Goal: Task Accomplishment & Management: Complete application form

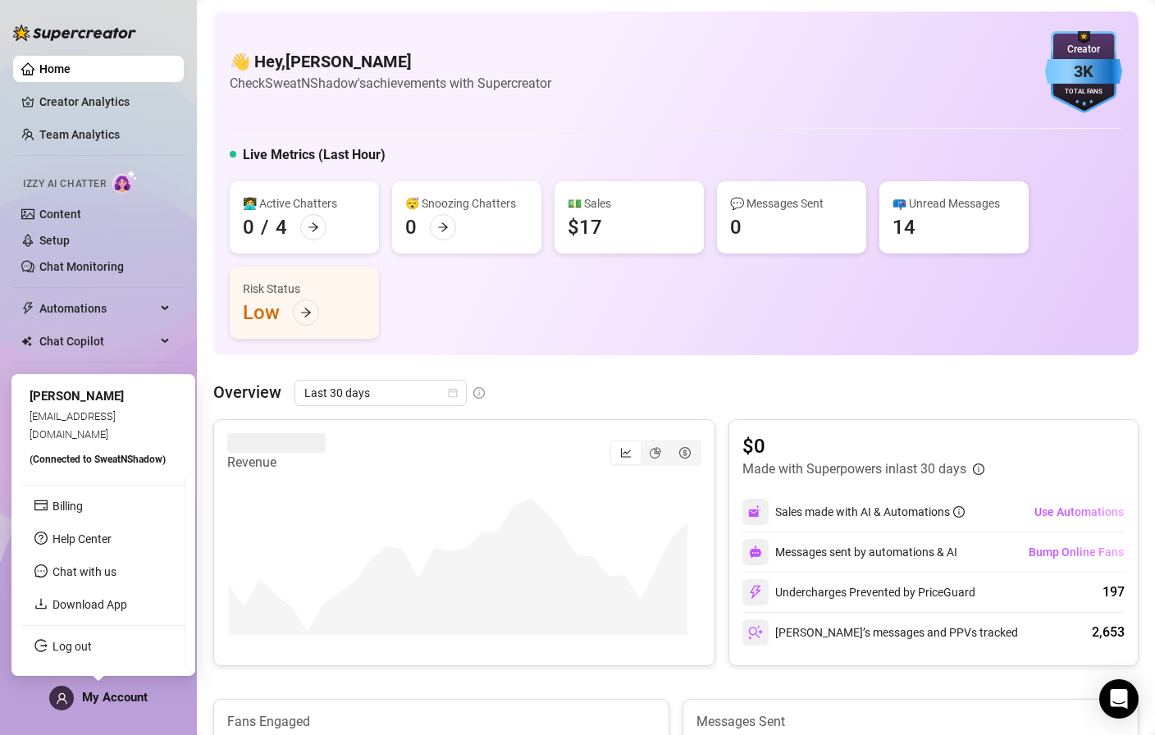
click at [106, 702] on span "My Account" at bounding box center [115, 697] width 66 height 15
click at [92, 643] on link "Log out" at bounding box center [72, 646] width 39 height 13
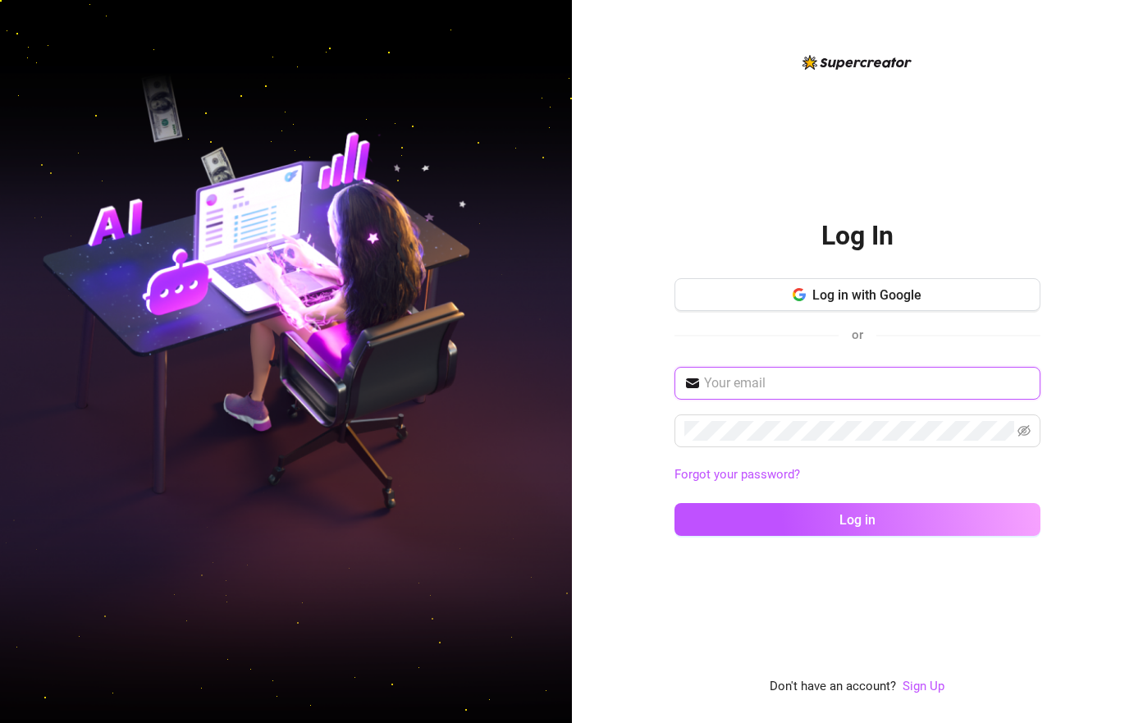
click at [809, 393] on input "text" at bounding box center [867, 383] width 327 height 20
paste input "[DOMAIN_NAME]@sweatnshadow •com"
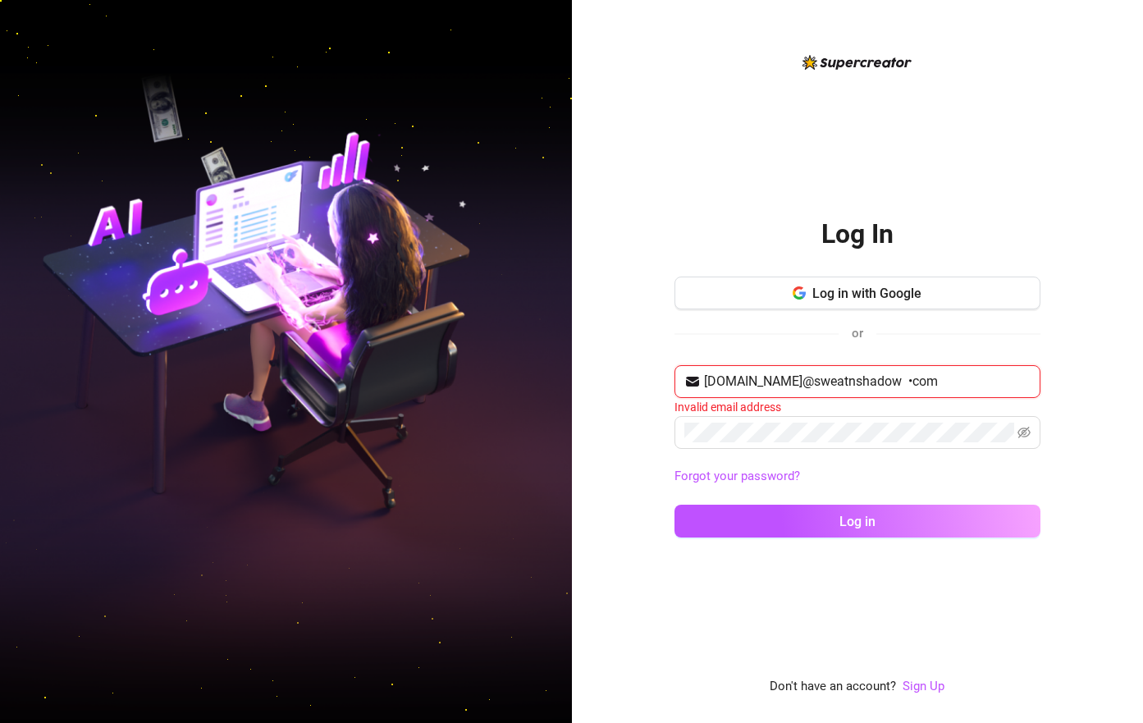
click at [965, 388] on input "[DOMAIN_NAME]@sweatnshadow •com" at bounding box center [867, 382] width 327 height 20
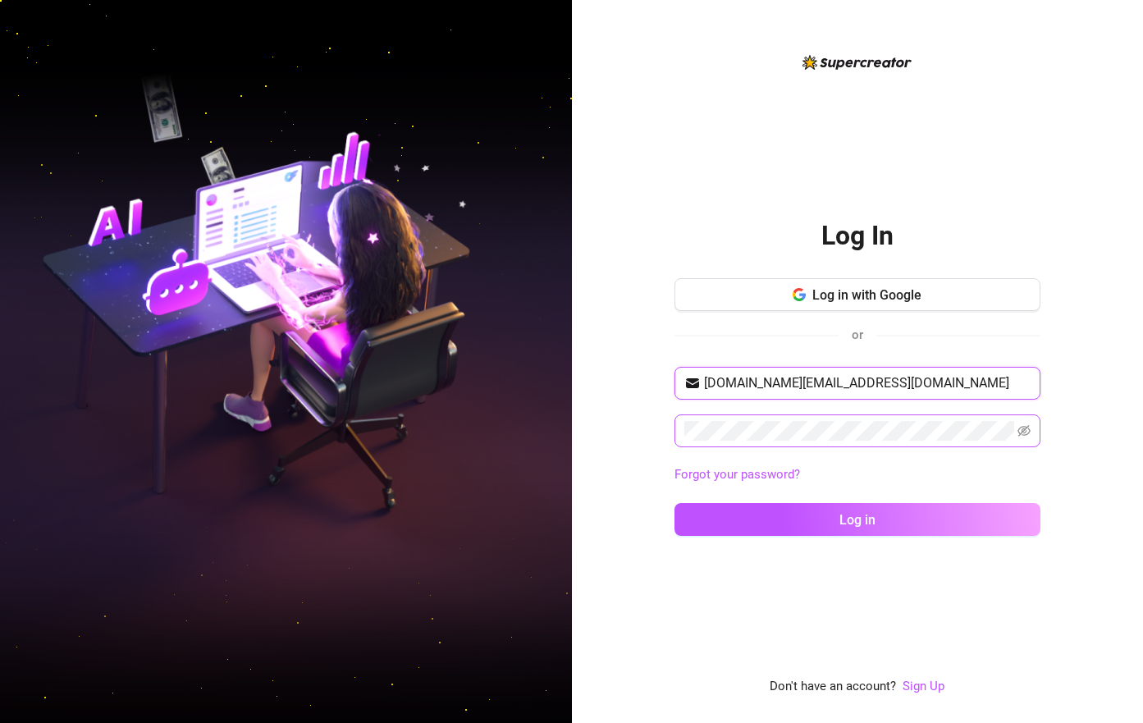
type input "[DOMAIN_NAME][EMAIL_ADDRESS][DOMAIN_NAME]"
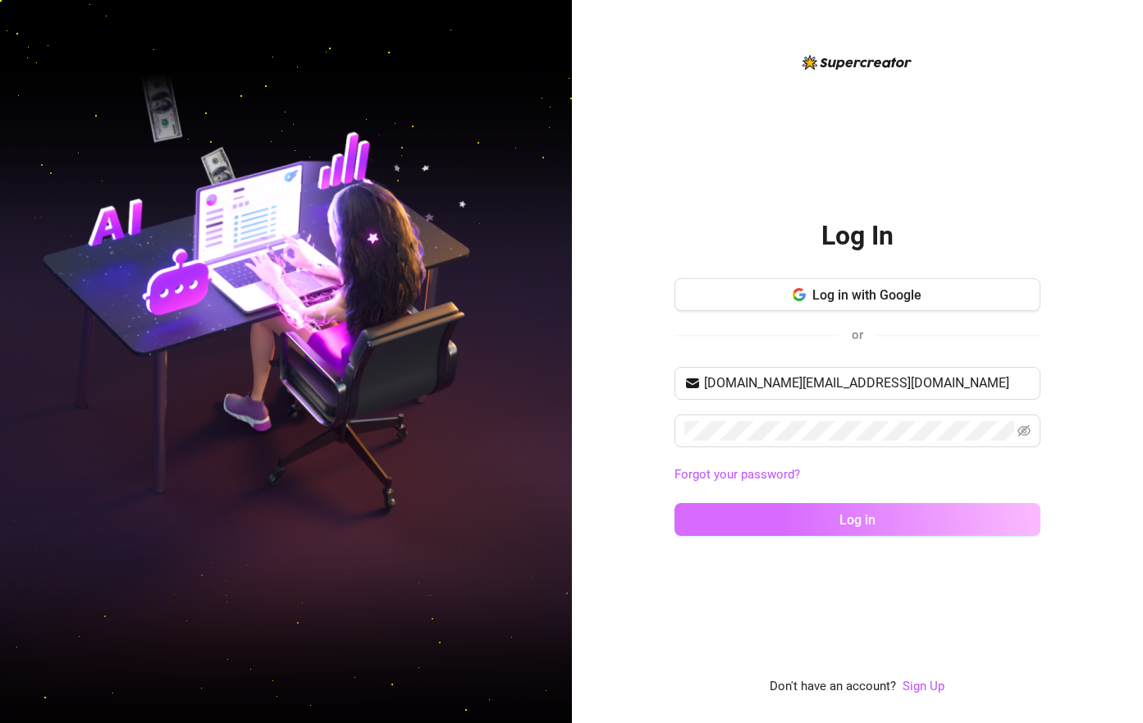
click at [916, 532] on button "Log in" at bounding box center [857, 519] width 366 height 33
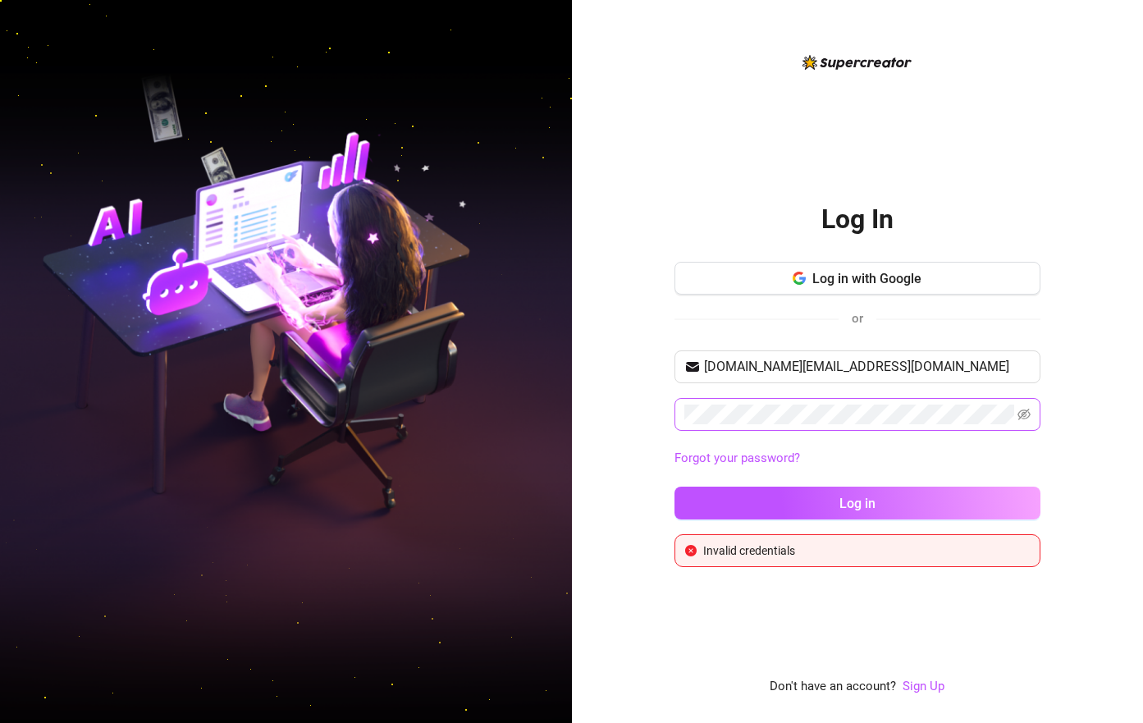
click at [1025, 422] on span at bounding box center [857, 414] width 366 height 33
click at [1030, 421] on icon "eye-invisible" at bounding box center [1023, 414] width 13 height 13
click at [1021, 362] on span "[DOMAIN_NAME][EMAIL_ADDRESS][DOMAIN_NAME]" at bounding box center [857, 366] width 366 height 33
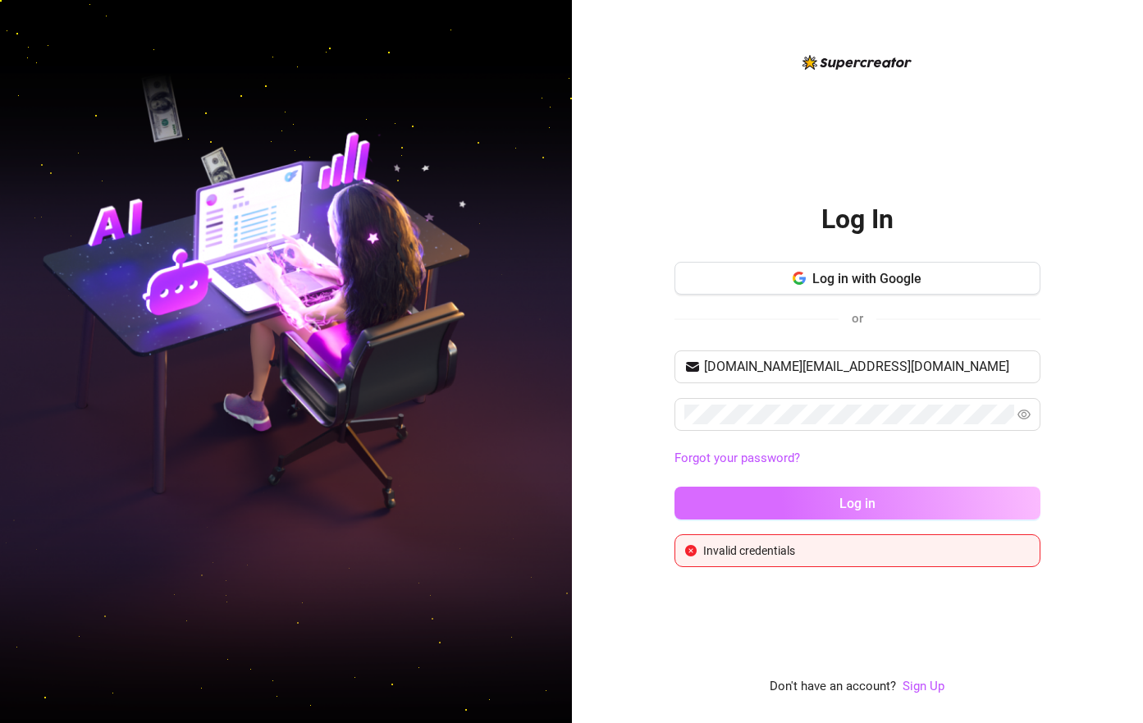
click at [899, 509] on button "Log in" at bounding box center [857, 502] width 366 height 33
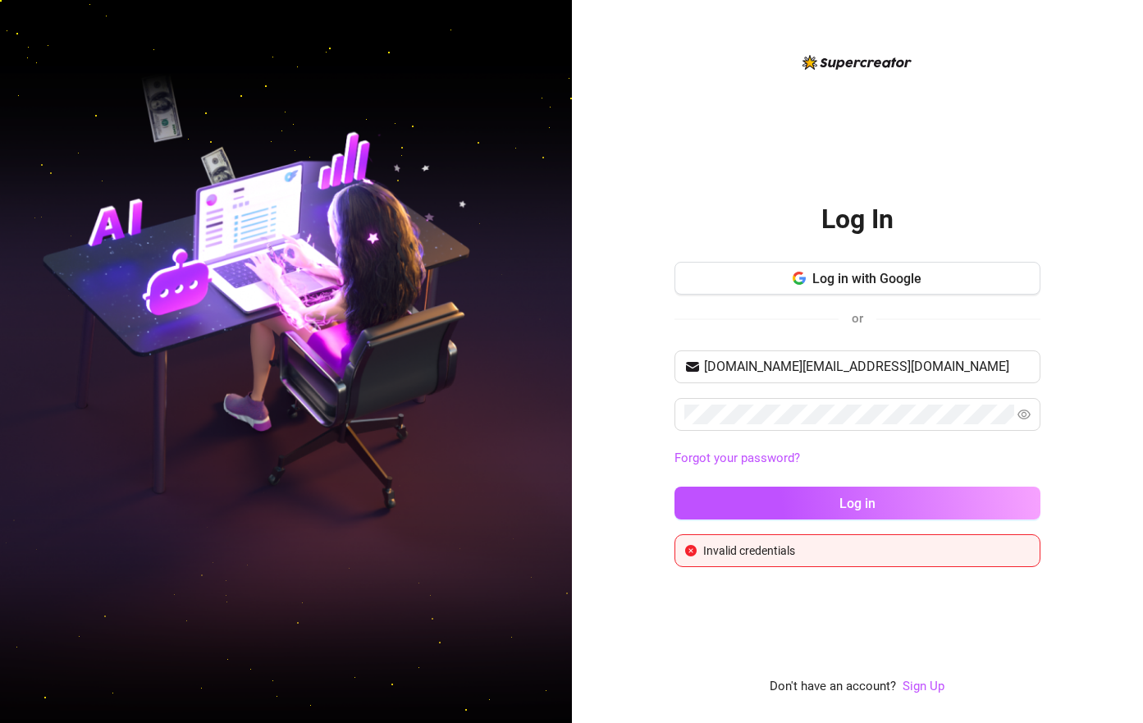
click at [935, 468] on link "Forgot your password?" at bounding box center [857, 459] width 366 height 20
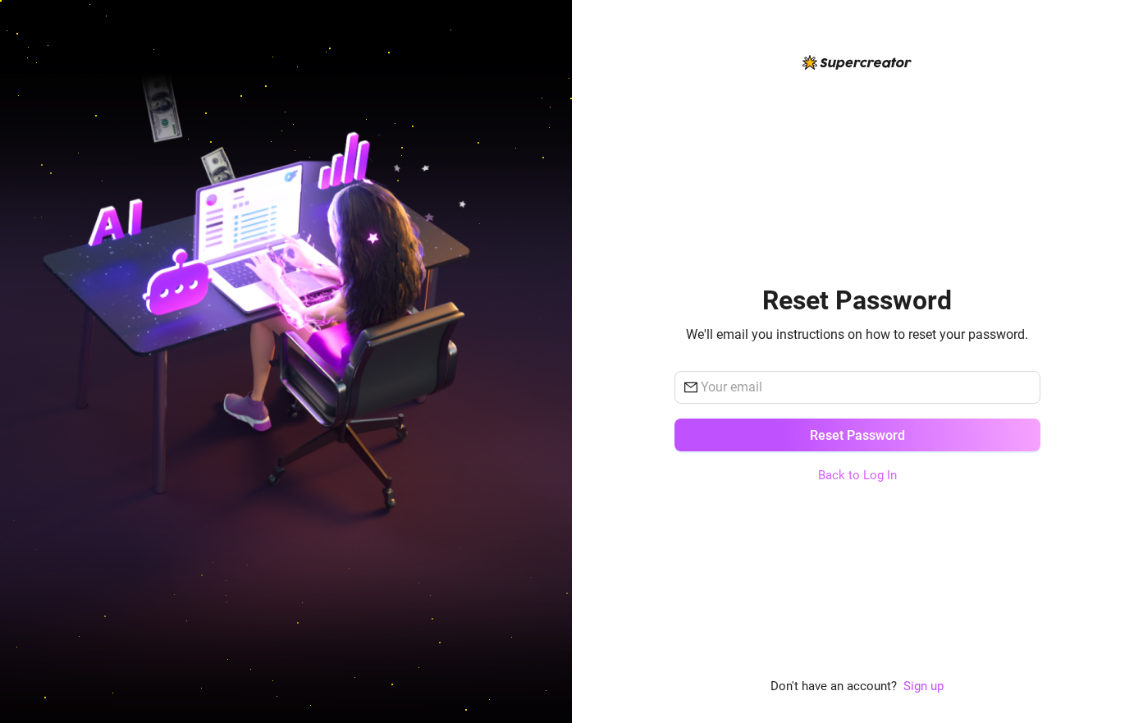
click at [856, 482] on link "Back to Log In" at bounding box center [857, 475] width 79 height 15
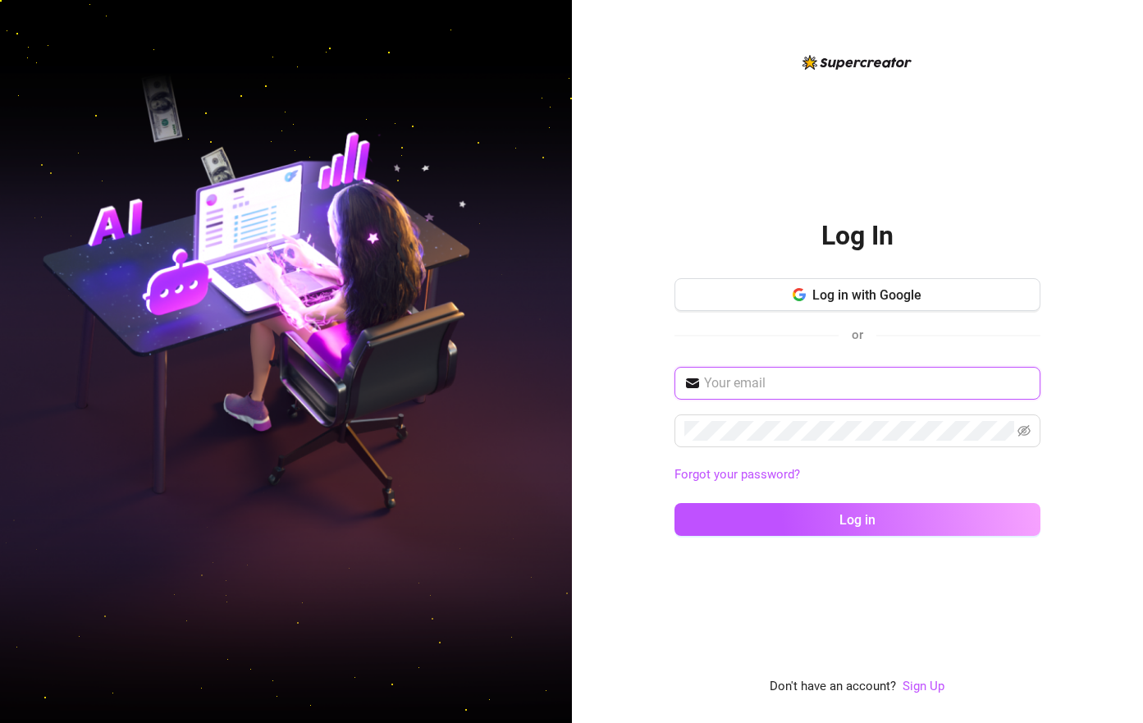
click at [820, 390] on input "text" at bounding box center [867, 383] width 327 height 20
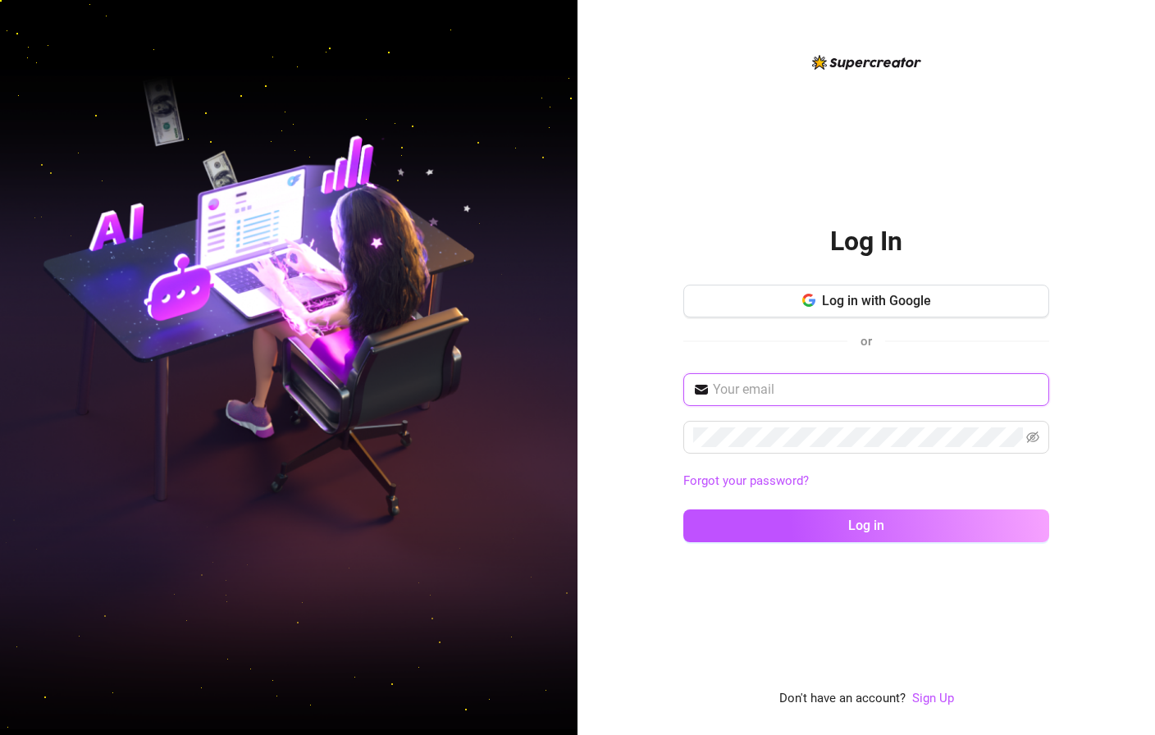
click at [833, 385] on input "text" at bounding box center [876, 390] width 327 height 20
paste input "[DOMAIN_NAME]@sweatnshadow •com"
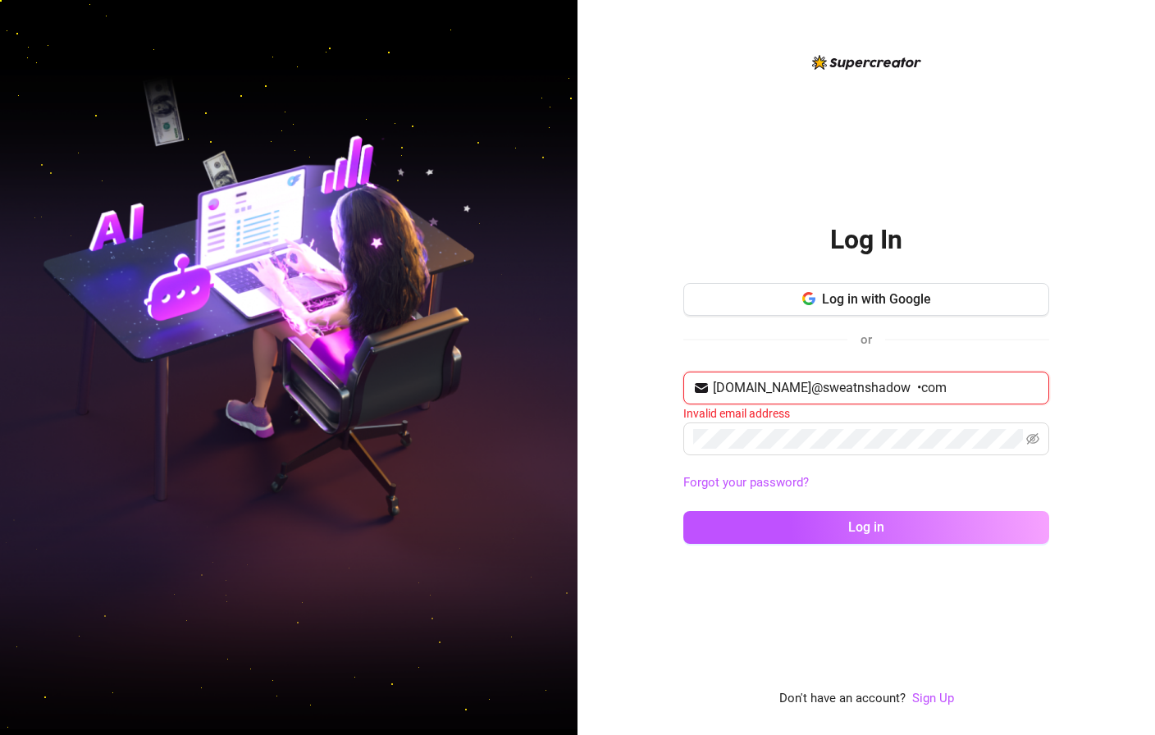
click at [874, 389] on input "[DOMAIN_NAME]@sweatnshadow •com" at bounding box center [876, 388] width 327 height 20
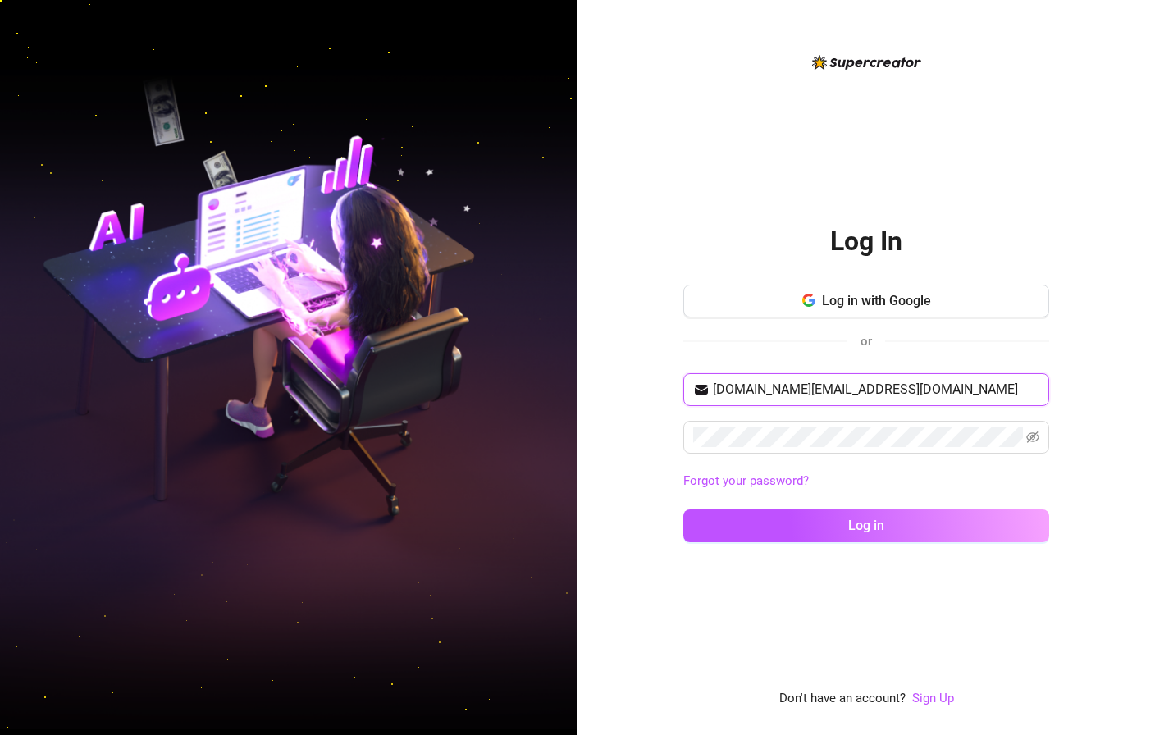
type input "[DOMAIN_NAME][EMAIL_ADDRESS][DOMAIN_NAME]"
click at [1024, 437] on span at bounding box center [866, 437] width 366 height 33
click at [1036, 437] on icon "eye-invisible" at bounding box center [1032, 437] width 13 height 13
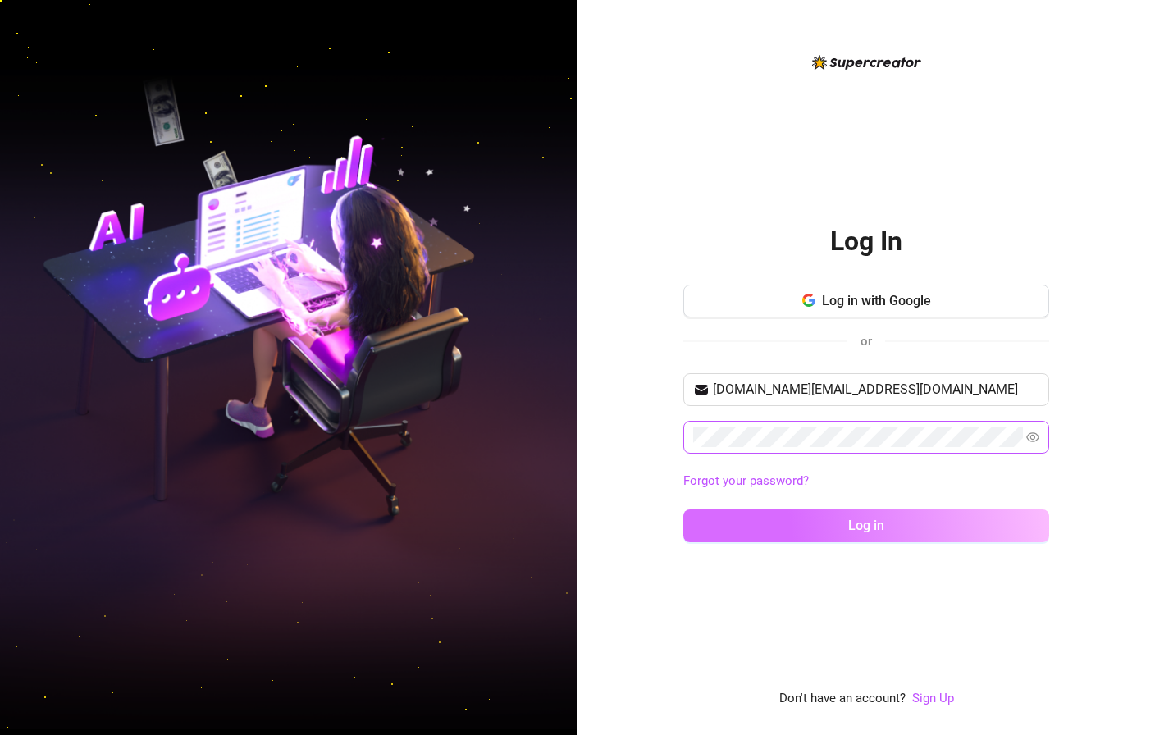
click at [806, 515] on button "Log in" at bounding box center [866, 525] width 366 height 33
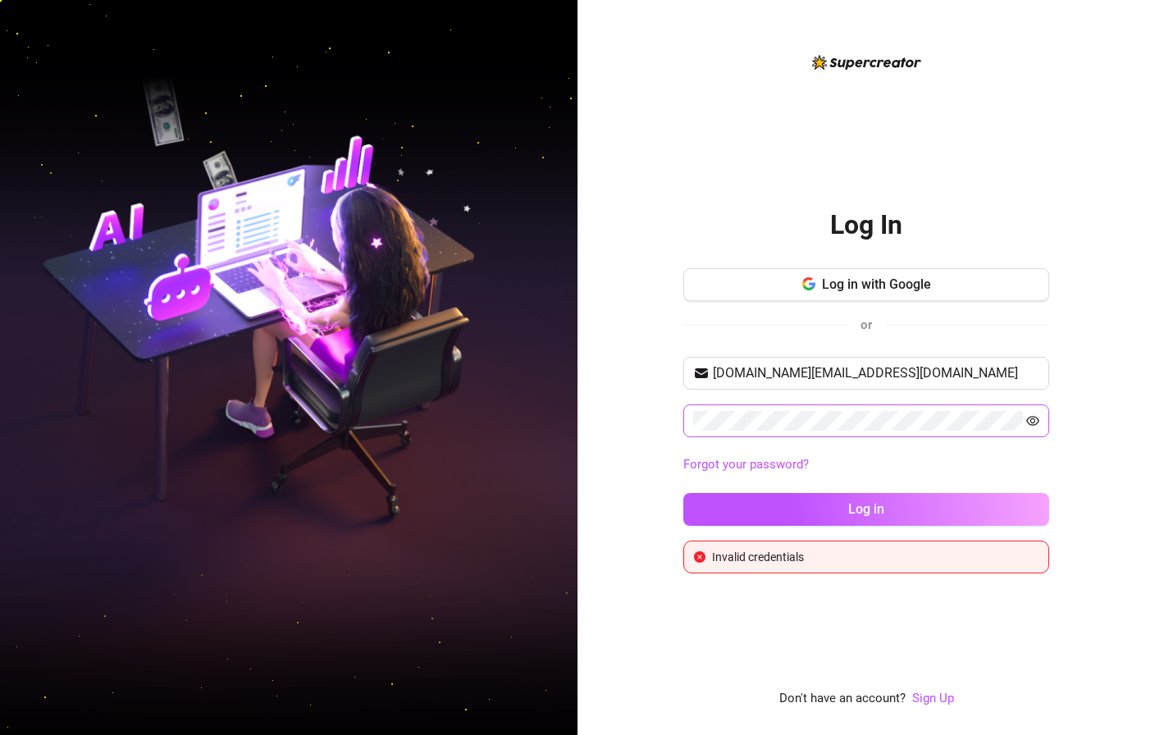
click at [1029, 418] on icon "eye" at bounding box center [1032, 420] width 13 height 13
click at [1034, 424] on icon "eye-invisible" at bounding box center [1032, 420] width 13 height 11
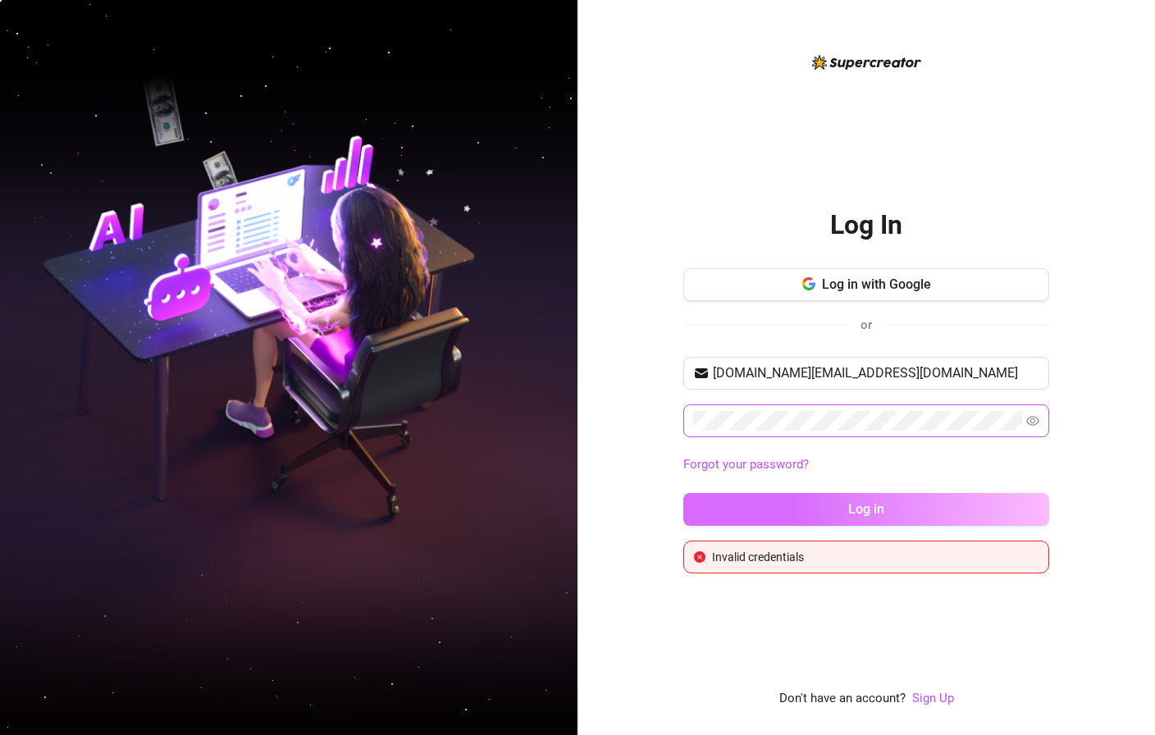
click at [870, 514] on span "Log in" at bounding box center [866, 509] width 36 height 16
click at [856, 502] on span "Log in" at bounding box center [866, 509] width 36 height 16
click at [826, 497] on button "Log in" at bounding box center [866, 509] width 366 height 33
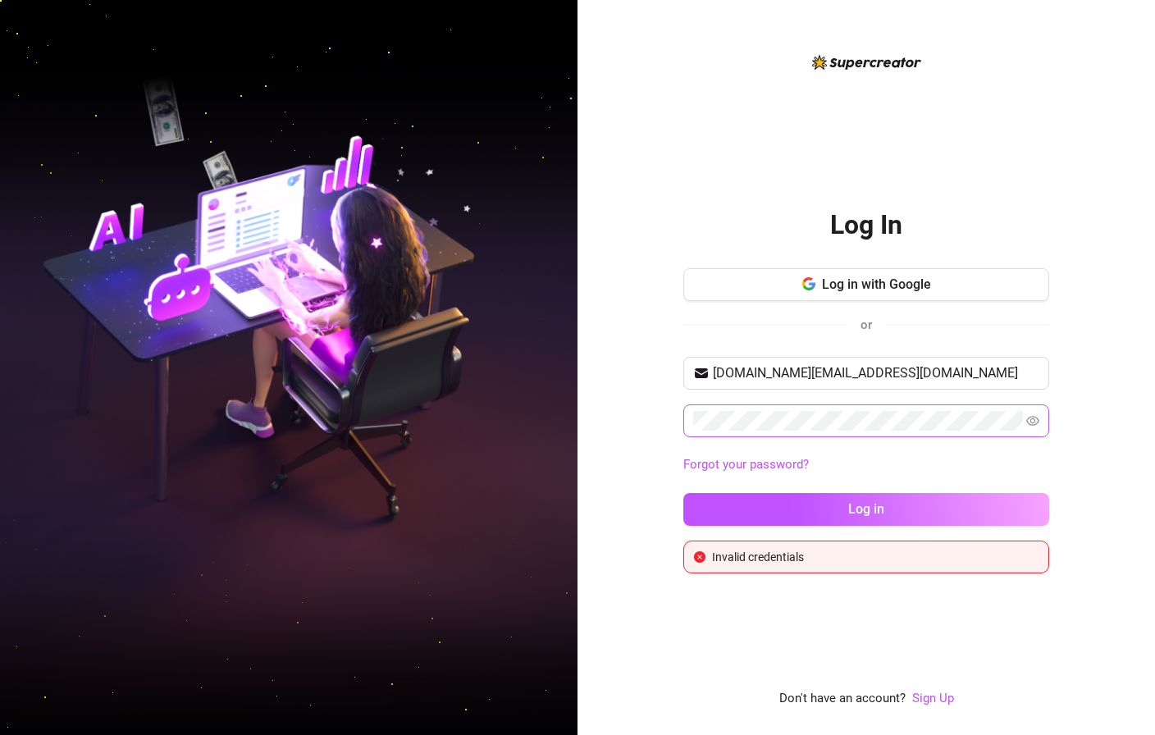
click at [611, 258] on div "Log In Log in with Google or [DOMAIN_NAME][EMAIL_ADDRESS][DOMAIN_NAME] Forgot y…" at bounding box center [867, 367] width 578 height 735
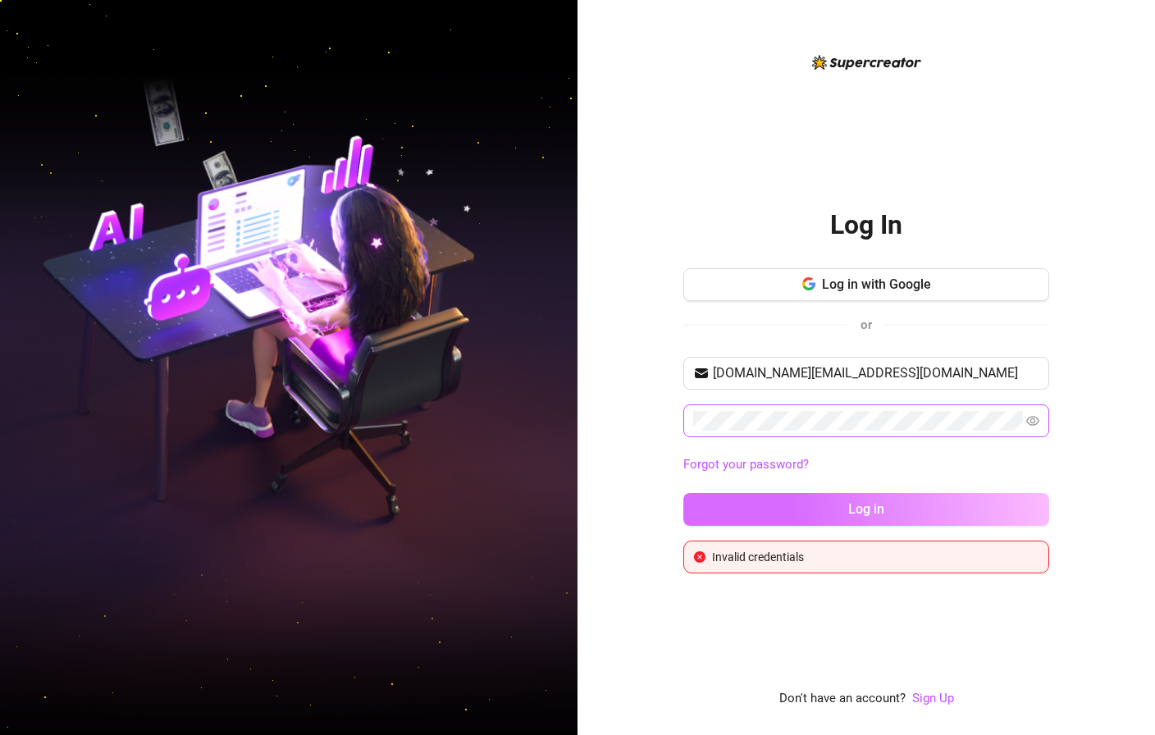
click at [799, 515] on button "Log in" at bounding box center [866, 509] width 366 height 33
click at [856, 500] on button "Log in" at bounding box center [866, 509] width 366 height 33
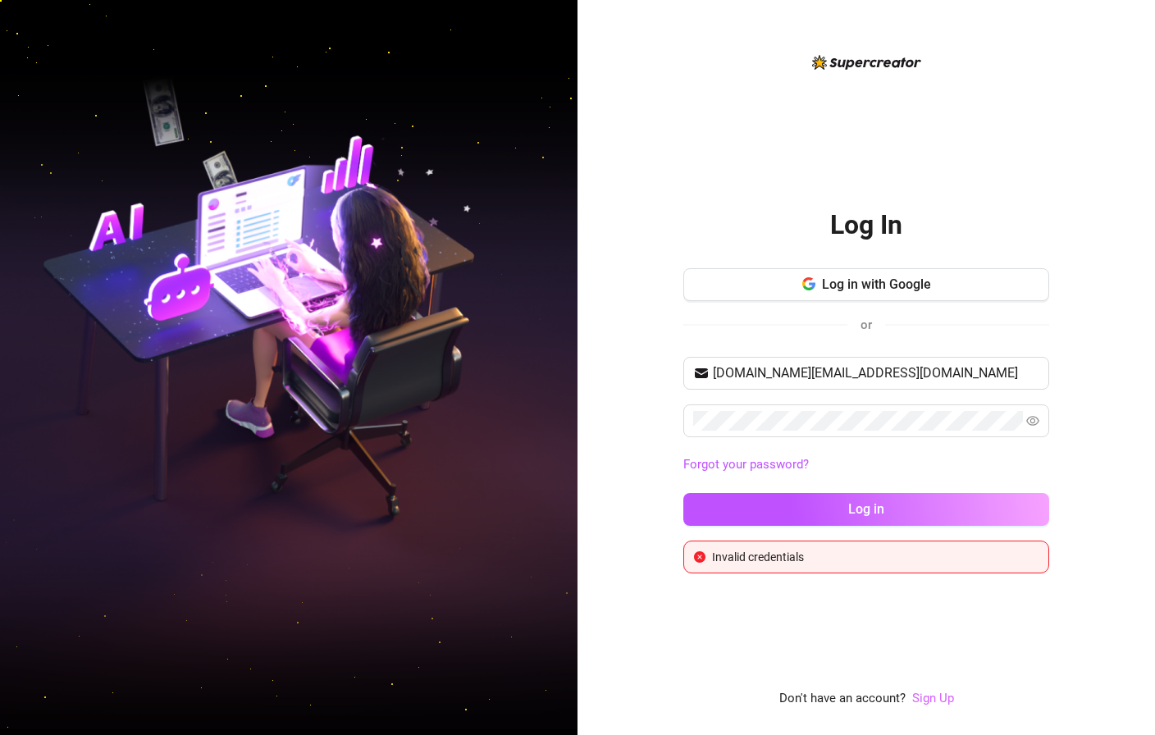
click at [931, 696] on link "Sign Up" at bounding box center [933, 698] width 42 height 15
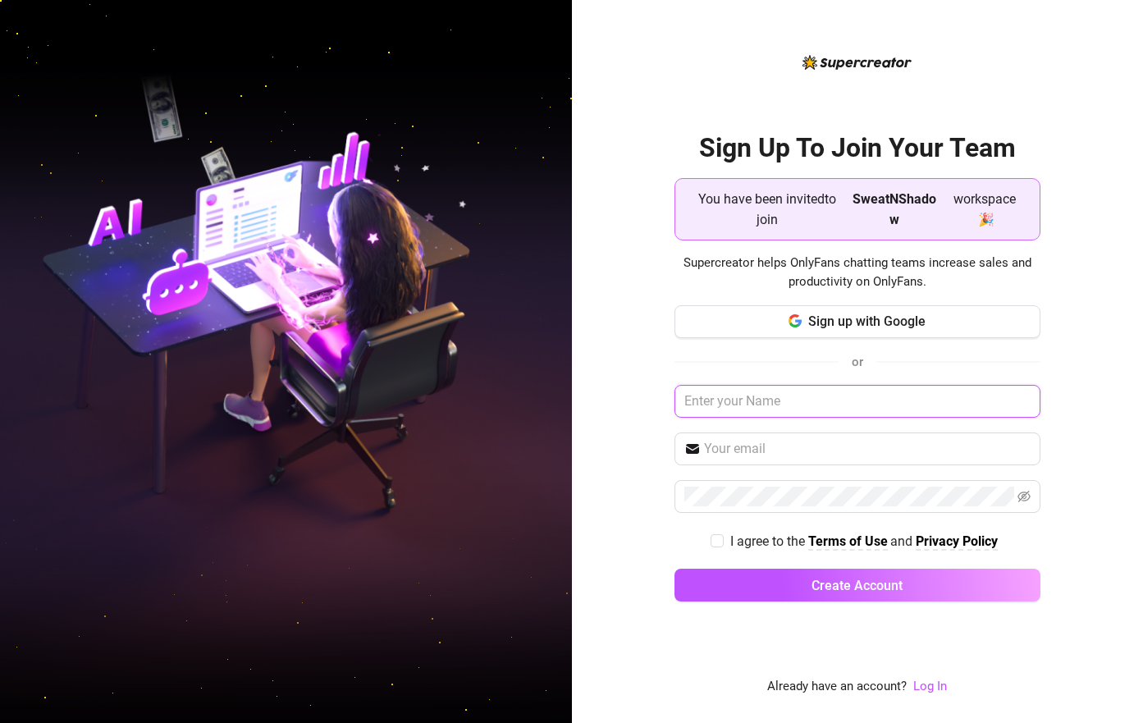
click at [770, 406] on input "text" at bounding box center [857, 401] width 366 height 33
type input "Carlos Pineda"
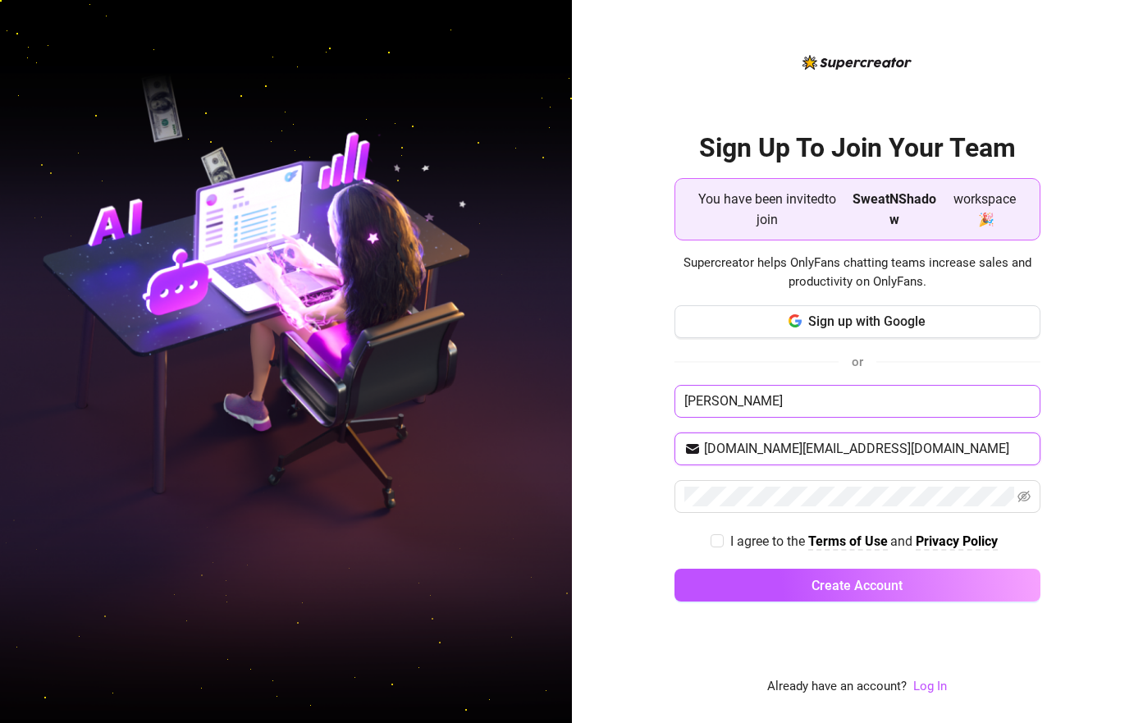
type input "[DOMAIN_NAME][EMAIL_ADDRESS][DOMAIN_NAME]"
click at [1030, 506] on span at bounding box center [1023, 496] width 13 height 20
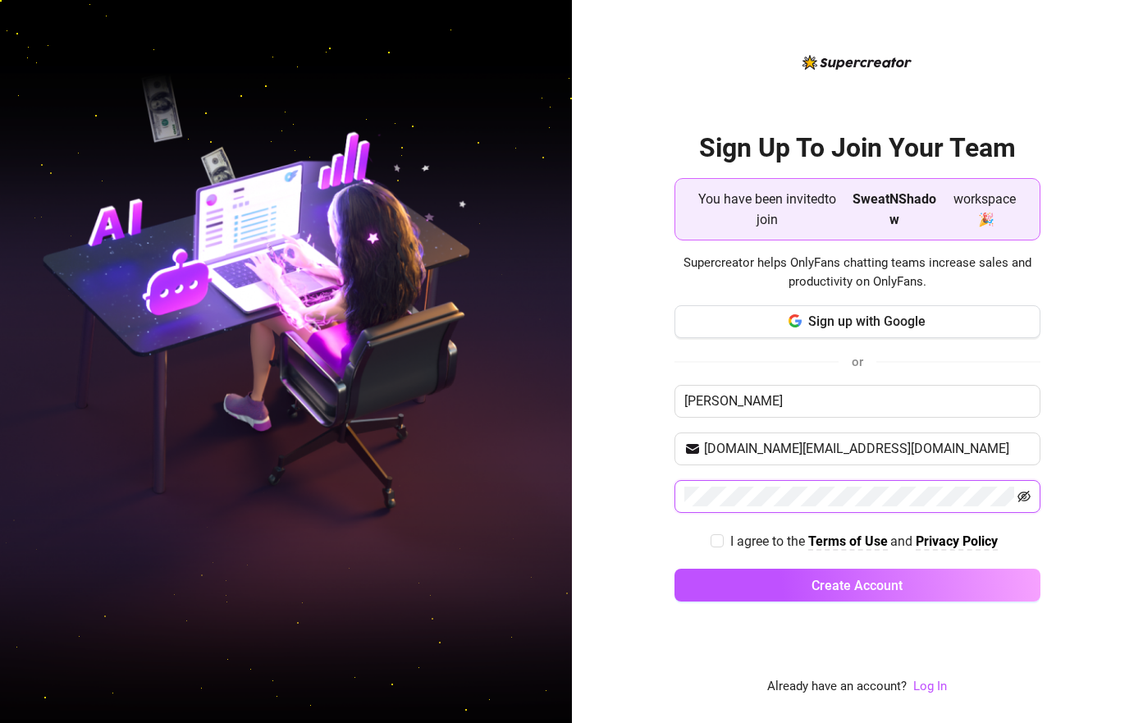
click at [1030, 496] on icon "eye-invisible" at bounding box center [1023, 496] width 13 height 13
click at [734, 551] on span "I agree to the Terms of Use and Privacy Policy" at bounding box center [864, 541] width 281 height 21
click at [722, 546] on input "I agree to the Terms of Use and Privacy Policy" at bounding box center [715, 539] width 11 height 11
checkbox input "true"
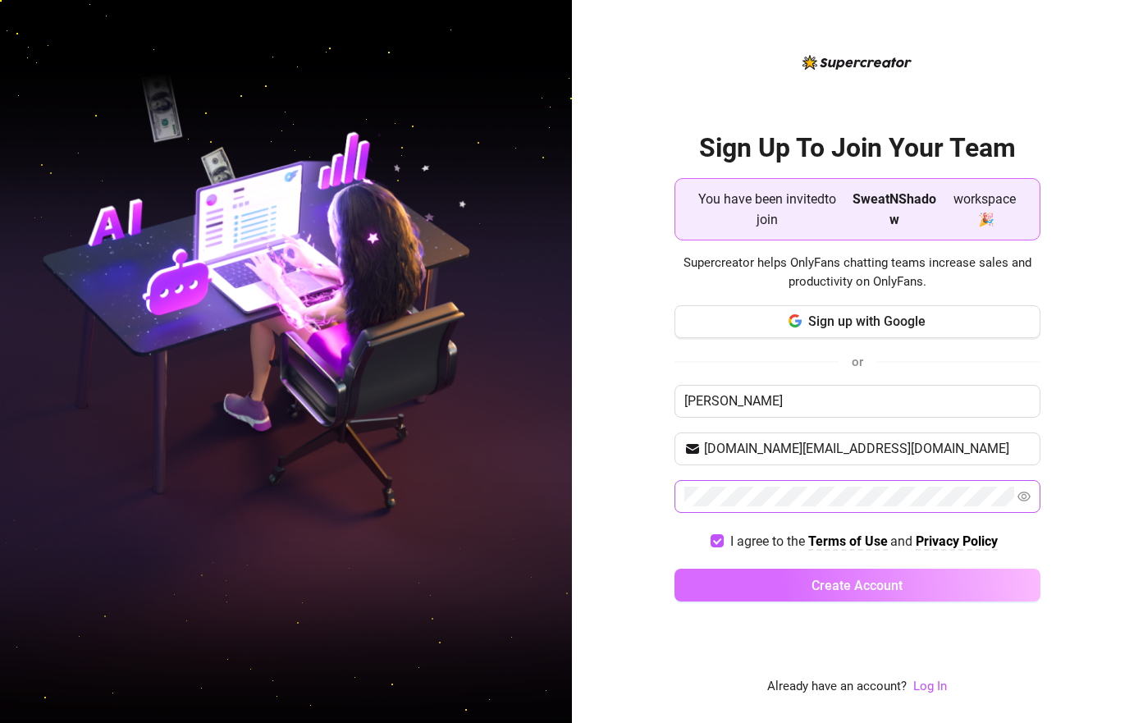
click at [772, 595] on button "Create Account" at bounding box center [857, 585] width 366 height 33
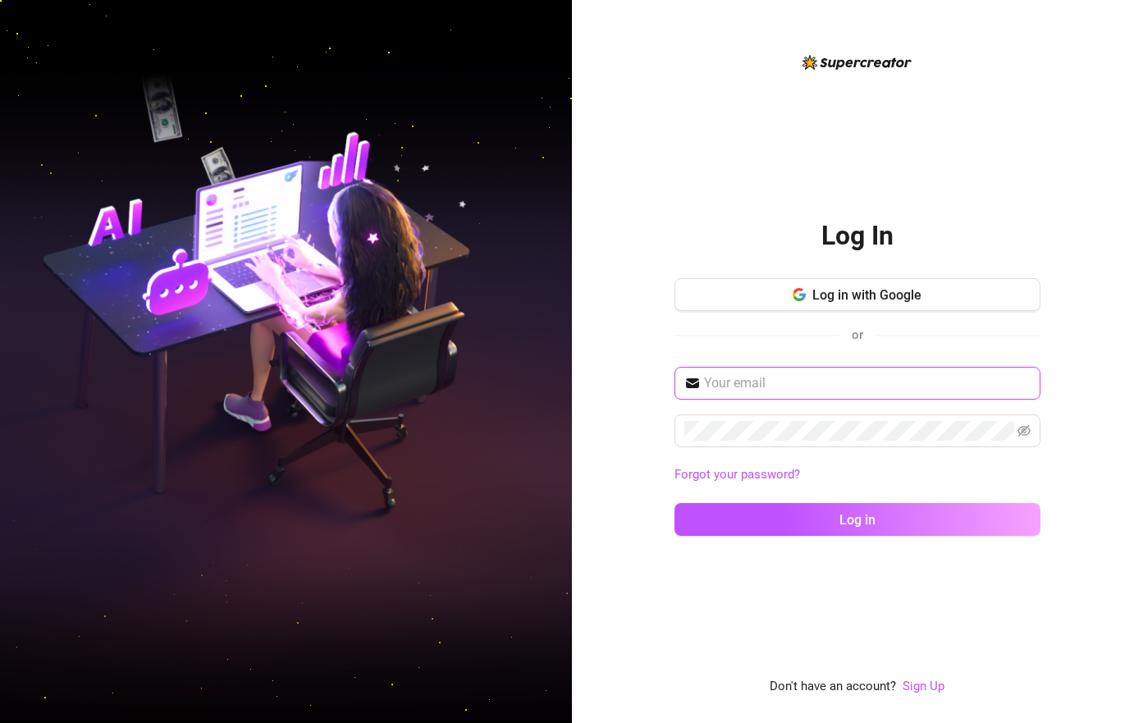
click at [802, 381] on input "text" at bounding box center [867, 383] width 327 height 20
type input "[DOMAIN_NAME][EMAIL_ADDRESS][DOMAIN_NAME]"
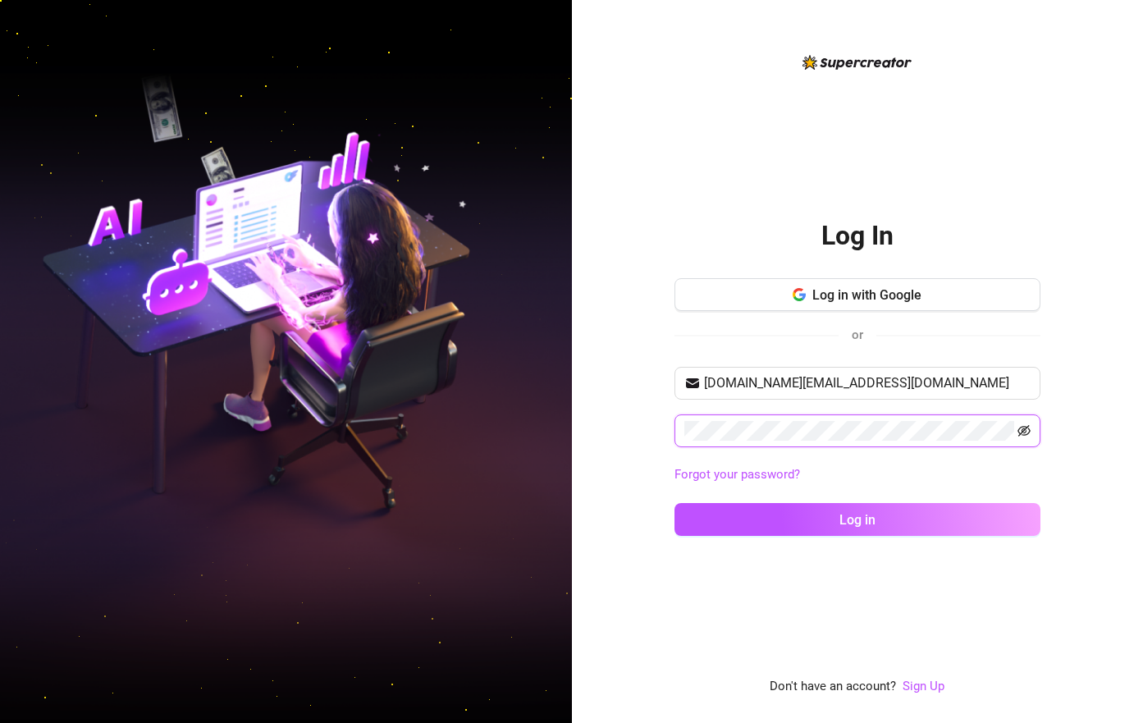
click at [1030, 437] on icon "eye-invisible" at bounding box center [1023, 430] width 13 height 13
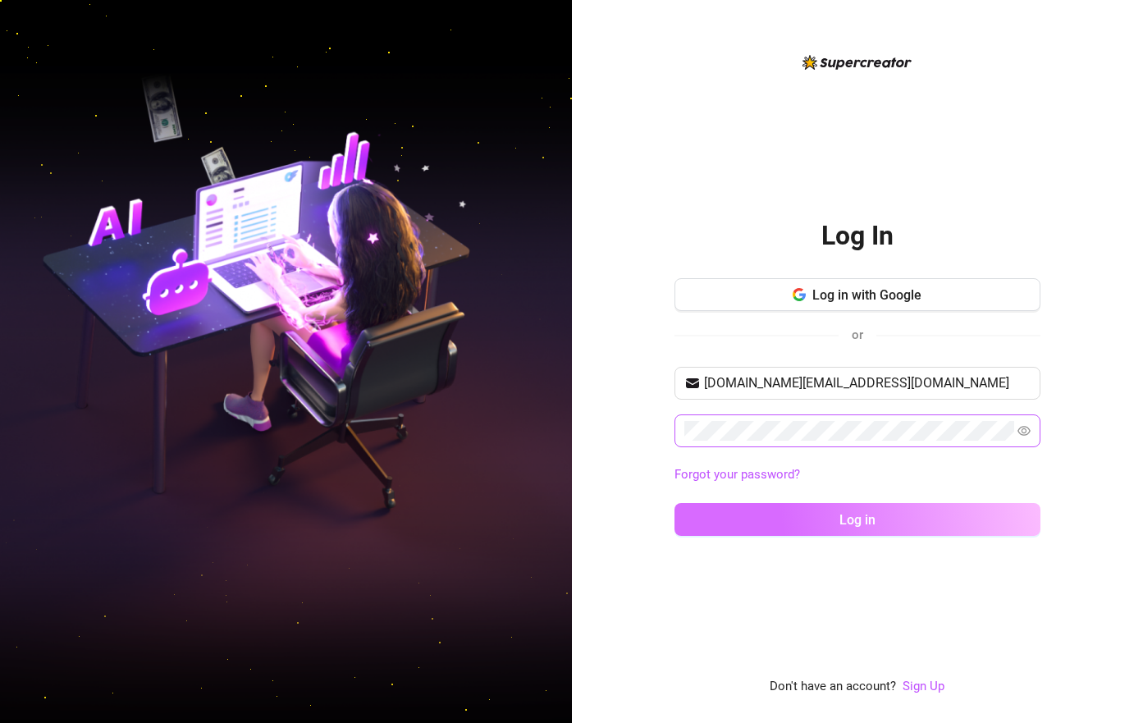
click at [890, 532] on button "Log in" at bounding box center [857, 519] width 366 height 33
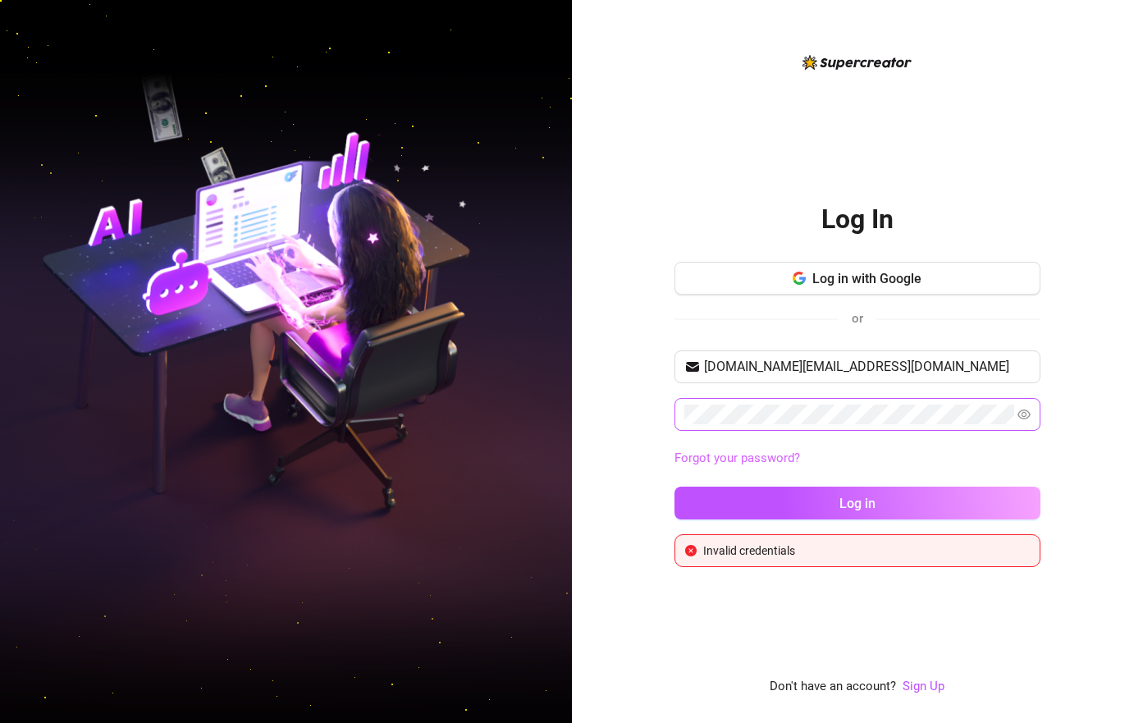
click at [769, 464] on link "Forgot your password?" at bounding box center [737, 457] width 126 height 15
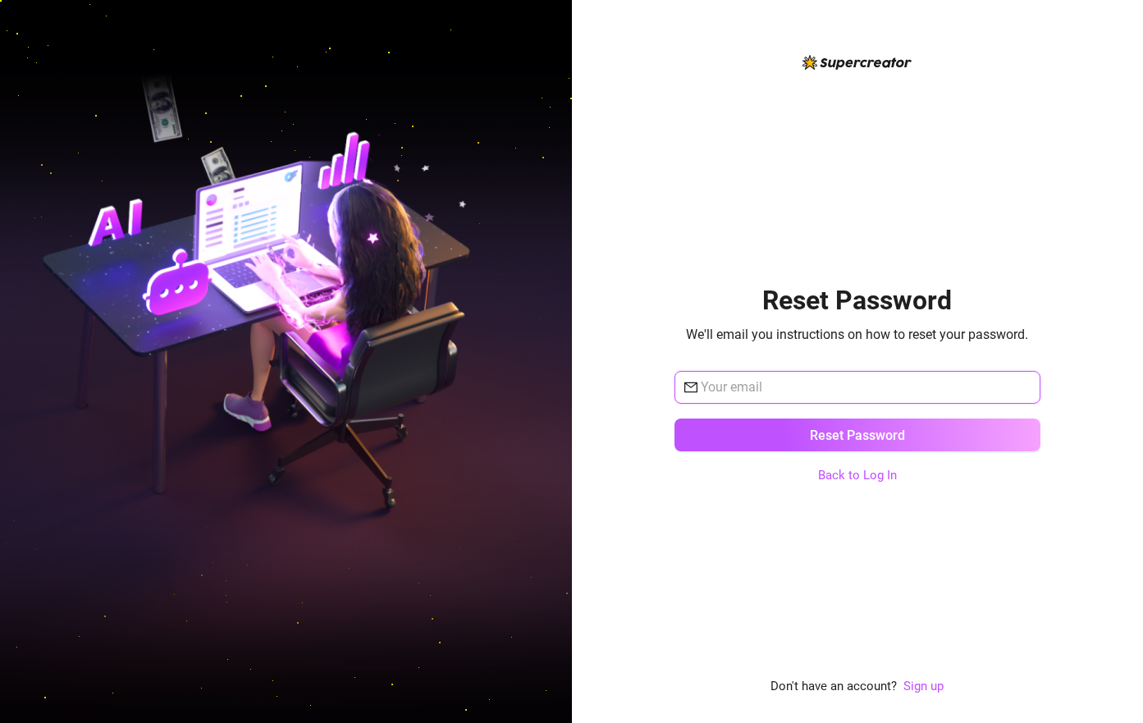
click at [845, 390] on input "text" at bounding box center [866, 387] width 330 height 20
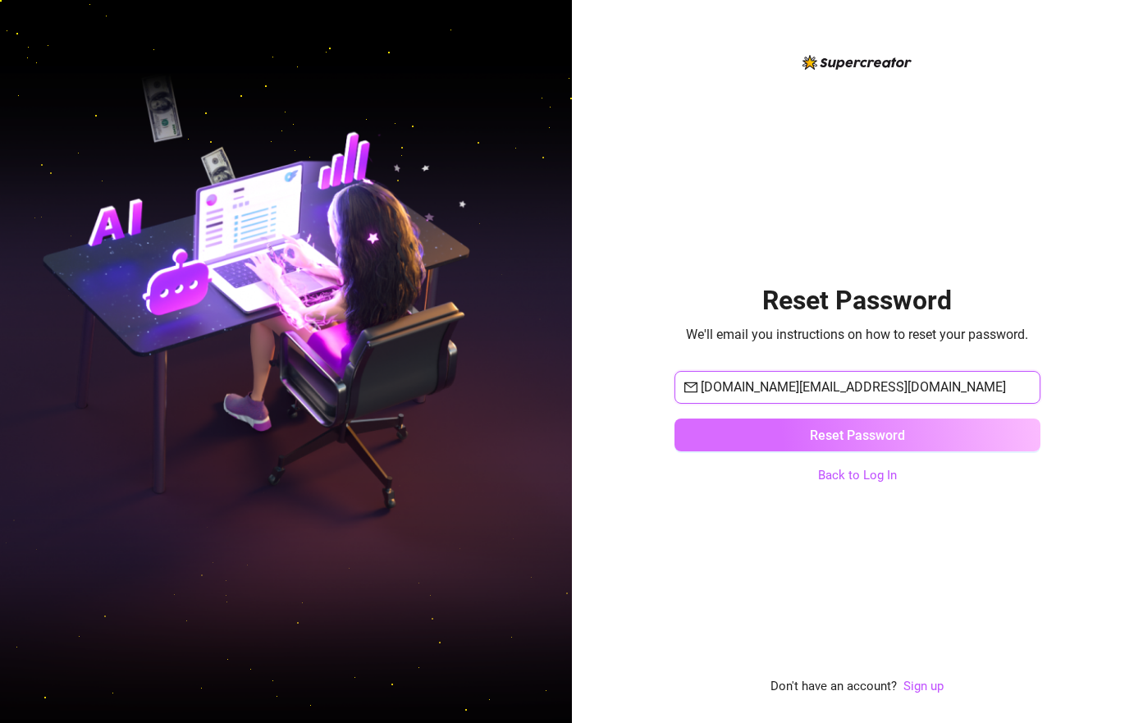
type input "[DOMAIN_NAME][EMAIL_ADDRESS][DOMAIN_NAME]"
click at [861, 449] on button "Reset Password" at bounding box center [857, 434] width 366 height 33
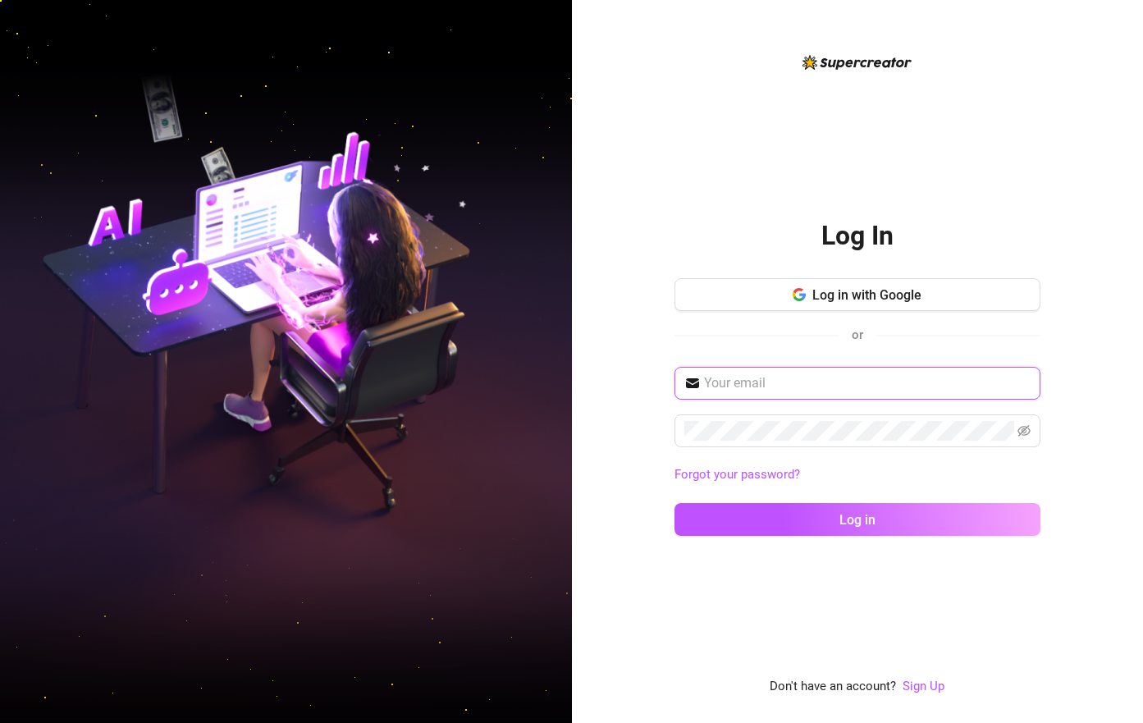
click at [771, 393] on input "text" at bounding box center [867, 383] width 327 height 20
type input "[DOMAIN_NAME][EMAIL_ADDRESS][DOMAIN_NAME]"
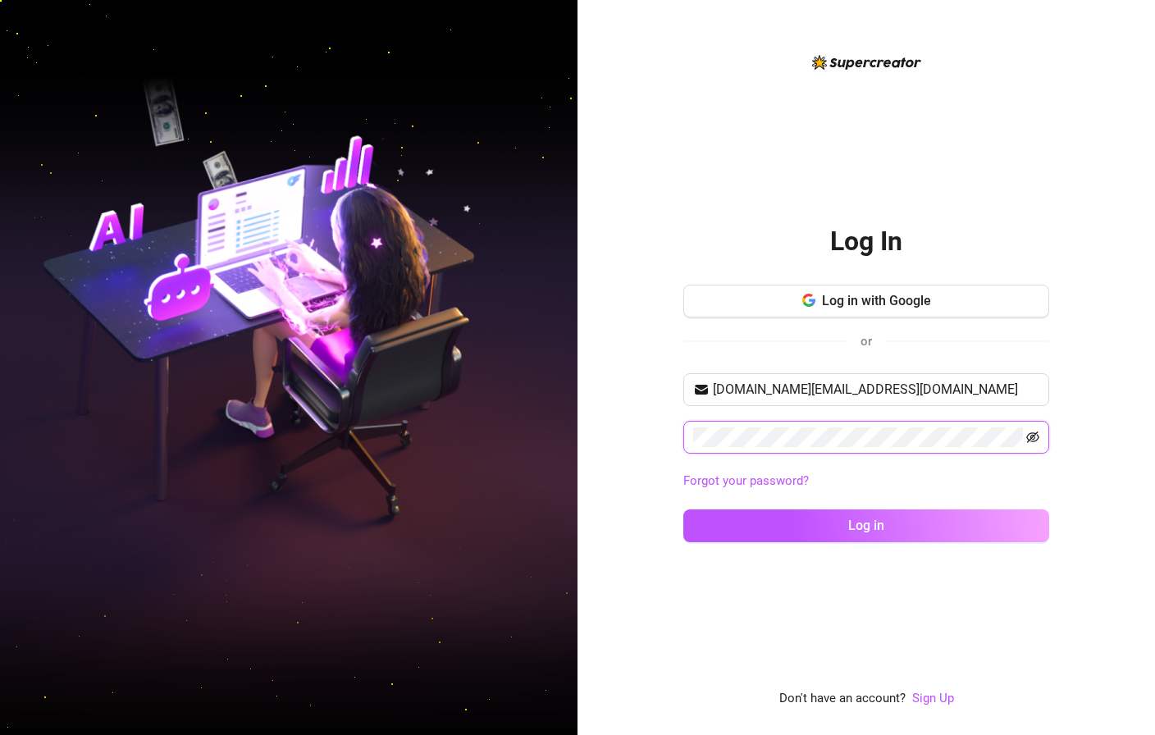
click at [1032, 436] on icon "eye-invisible" at bounding box center [1032, 437] width 13 height 11
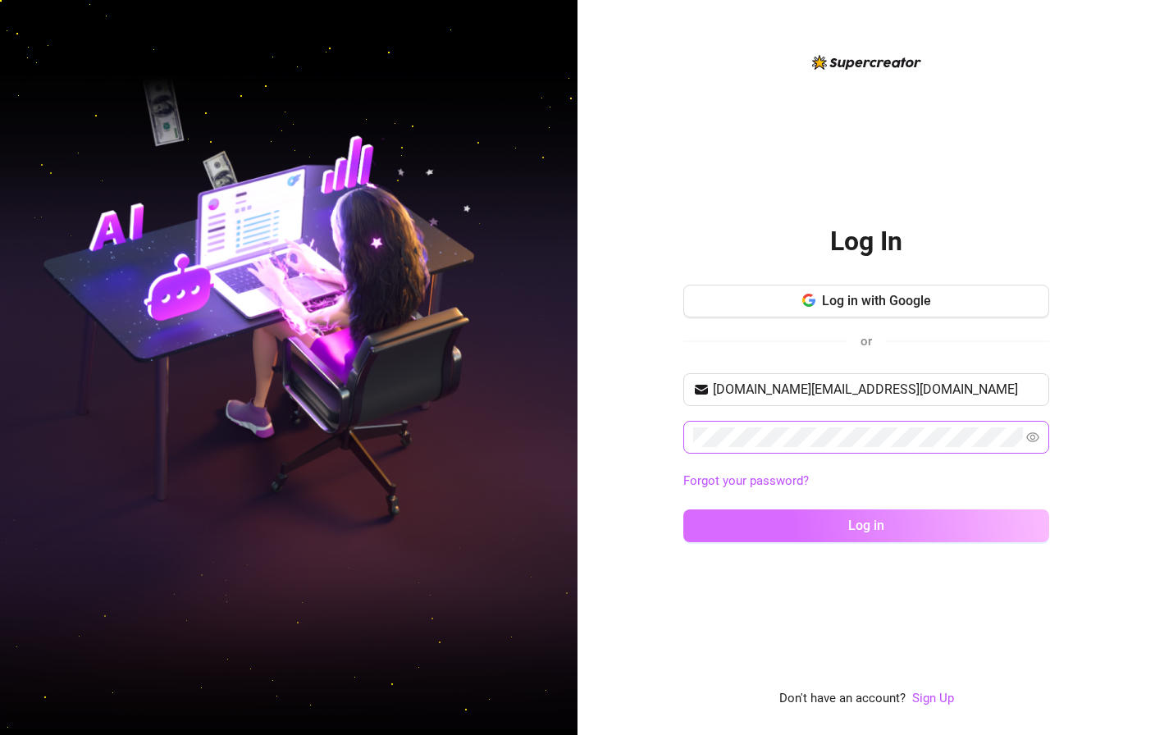
click at [823, 518] on button "Log in" at bounding box center [866, 525] width 366 height 33
